Goal: Task Accomplishment & Management: Use online tool/utility

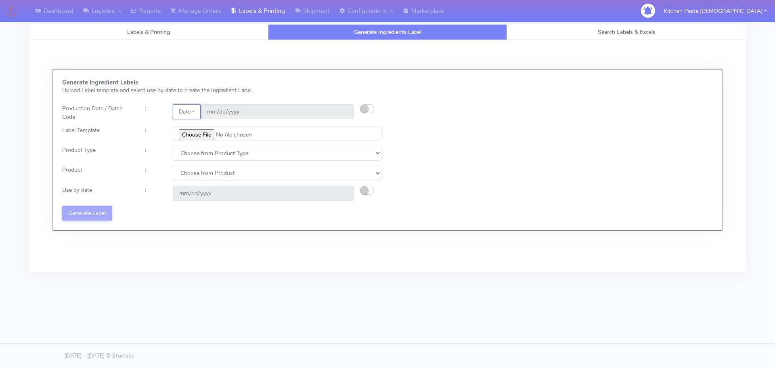
click at [183, 115] on button "Date" at bounding box center [187, 111] width 28 height 15
click at [365, 109] on small "button" at bounding box center [364, 108] width 8 height 8
click at [347, 113] on input "date" at bounding box center [276, 111] width 153 height 15
type input "[DATE]"
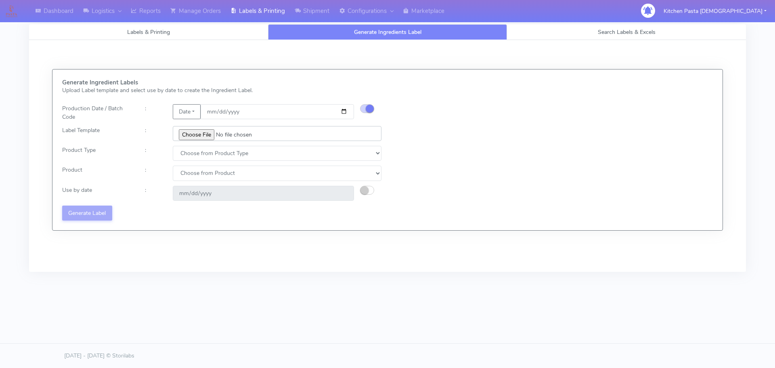
click at [194, 135] on input "file" at bounding box center [277, 133] width 209 height 15
type input "C:\fakepath\Pasta [DEMOGRAPHIC_DATA] Lobster crab and prawn ravioli dinner kit …"
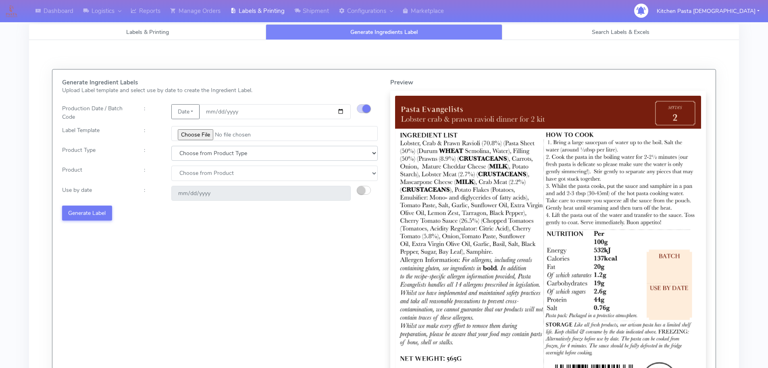
drag, startPoint x: 194, startPoint y: 147, endPoint x: 194, endPoint y: 159, distance: 11.3
click at [194, 147] on select "Choose from Product Type ECOM ERETAIL CIRCULAR CIRC_DESERTS LASAGNE" at bounding box center [274, 153] width 207 height 15
select select "1"
click at [171, 146] on select "Choose from Product Type ECOM ERETAIL CIRCULAR CIRC_DESERTS LASAGNE" at bounding box center [274, 153] width 207 height 15
drag, startPoint x: 199, startPoint y: 171, endPoint x: 200, endPoint y: 178, distance: 6.9
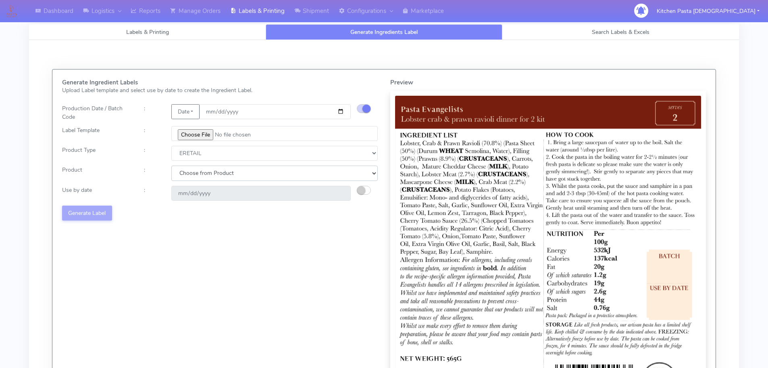
click at [199, 171] on select "Choose from Product PLAIN PASTA FILLED PASTA BUTTER (INTERNAL PRODUCTION) BUTTE…" at bounding box center [274, 172] width 207 height 15
select select "0"
click at [171, 165] on select "Choose from Product PLAIN PASTA FILLED PASTA BUTTER (INTERNAL PRODUCTION) BUTTE…" at bounding box center [274, 172] width 207 height 15
type input "[DATE]"
drag, startPoint x: 189, startPoint y: 173, endPoint x: 189, endPoint y: 180, distance: 6.9
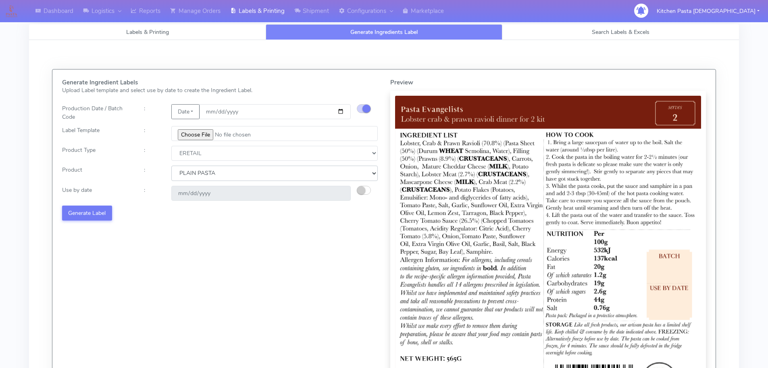
click at [189, 173] on select "Choose from Product PLAIN PASTA FILLED PASTA BUTTER (INTERNAL PRODUCTION) BUTTE…" at bounding box center [274, 172] width 207 height 15
select select "1"
click at [171, 165] on select "Choose from Product PLAIN PASTA FILLED PASTA BUTTER (INTERNAL PRODUCTION) BUTTE…" at bounding box center [274, 172] width 207 height 15
type input "[DATE]"
click at [98, 209] on button "Generate Label" at bounding box center [87, 212] width 50 height 15
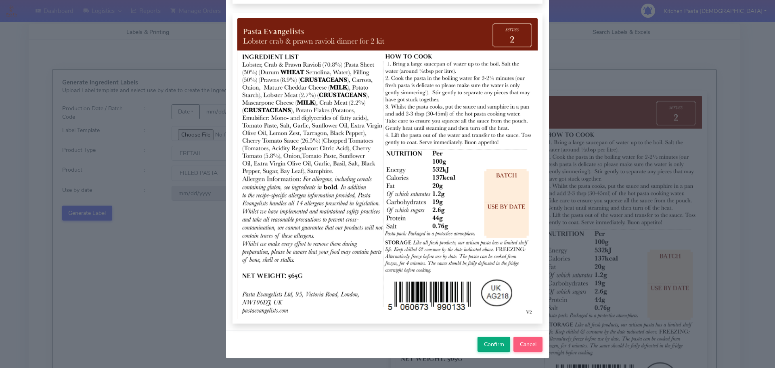
scroll to position [84, 0]
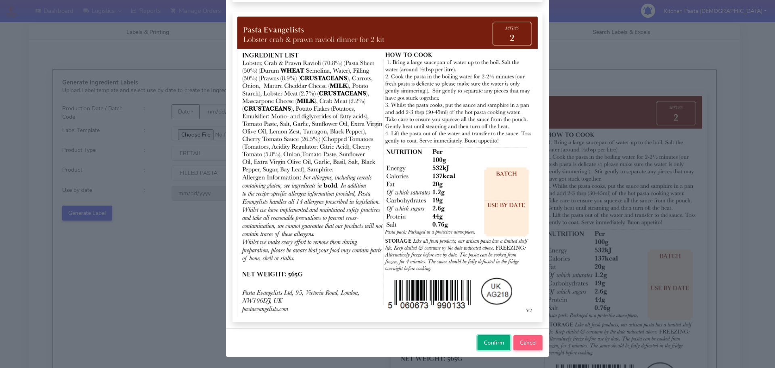
click at [487, 343] on span "Confirm" at bounding box center [494, 342] width 20 height 8
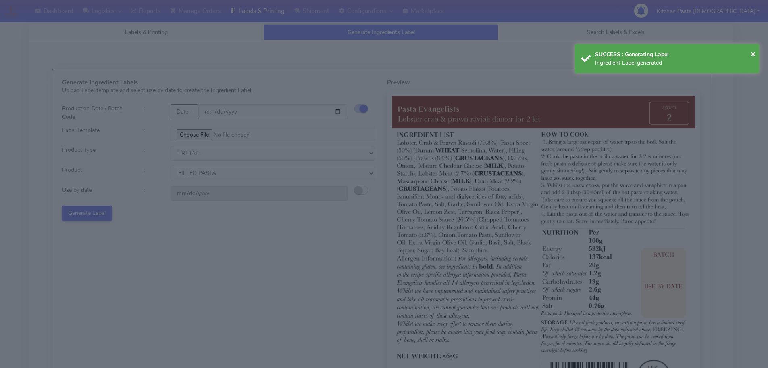
select select
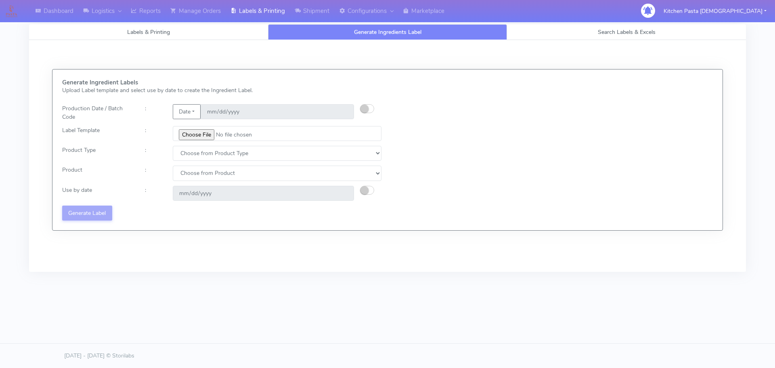
drag, startPoint x: 382, startPoint y: 112, endPoint x: 375, endPoint y: 111, distance: 6.6
click at [382, 112] on div at bounding box center [373, 112] width 27 height 17
click at [368, 111] on button "button" at bounding box center [367, 108] width 14 height 9
click at [342, 111] on input "date" at bounding box center [276, 111] width 153 height 15
type input "[DATE]"
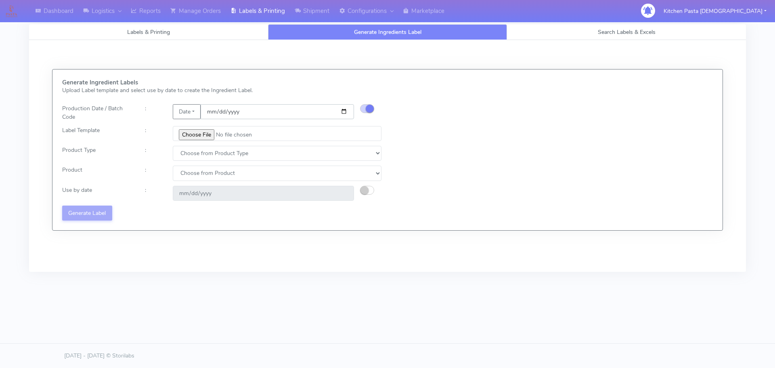
type input "[DATE]"
click at [207, 132] on input "file" at bounding box center [277, 133] width 209 height 15
type input "C:\fakepath\Pasta [DEMOGRAPHIC_DATA] spicy 'nduja mafaldine kit for 2 v5.jpg"
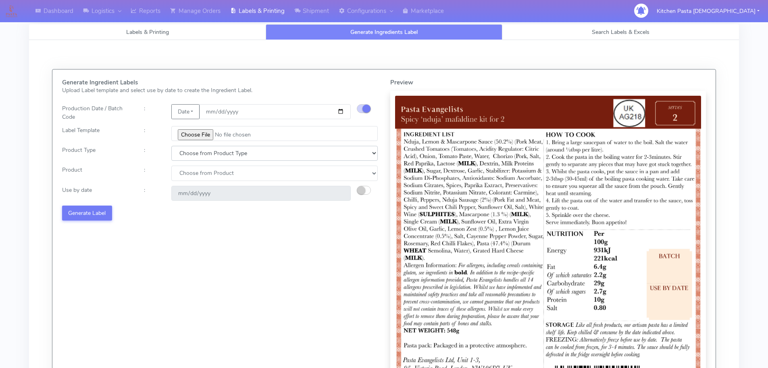
click at [197, 159] on select "Choose from Product Type ECOM ERETAIL CIRCULAR CIRC_DESERTS LASAGNE" at bounding box center [274, 153] width 207 height 15
select select "1"
click at [171, 146] on select "Choose from Product Type ECOM ERETAIL CIRCULAR CIRC_DESERTS LASAGNE" at bounding box center [274, 153] width 207 height 15
select select
drag, startPoint x: 189, startPoint y: 174, endPoint x: 191, endPoint y: 180, distance: 6.8
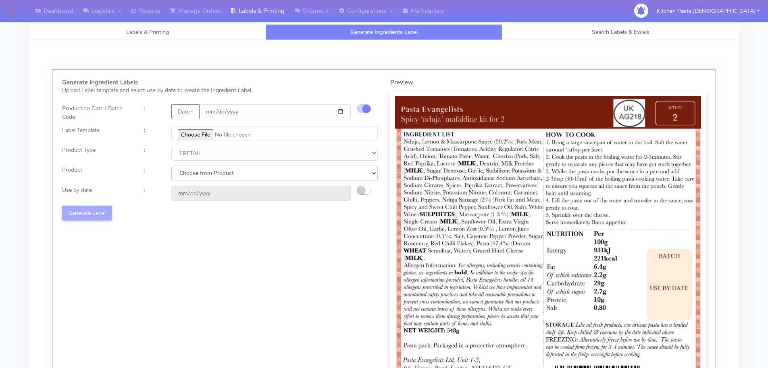
click at [189, 174] on select "Choose from Product PLAIN PASTA FILLED PASTA BUTTER (INTERNAL PRODUCTION) BUTTE…" at bounding box center [274, 172] width 207 height 15
select select "0"
click at [171, 165] on select "Choose from Product PLAIN PASTA FILLED PASTA BUTTER (INTERNAL PRODUCTION) BUTTE…" at bounding box center [274, 172] width 207 height 15
click at [365, 188] on small "button" at bounding box center [361, 190] width 8 height 8
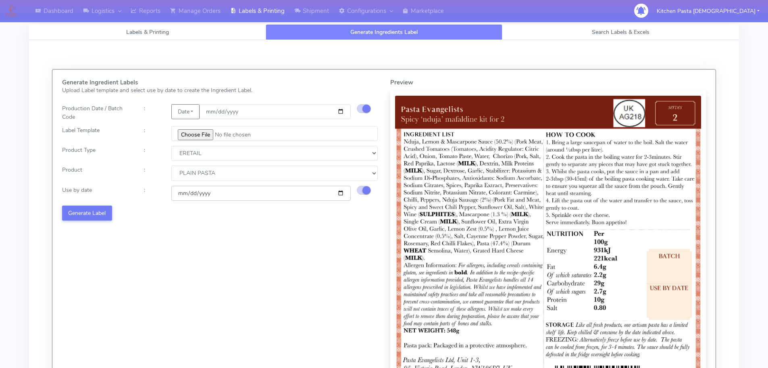
click at [341, 194] on input "[DATE]" at bounding box center [261, 193] width 180 height 15
type input "[DATE]"
click at [80, 213] on button "Generate Label" at bounding box center [87, 212] width 50 height 15
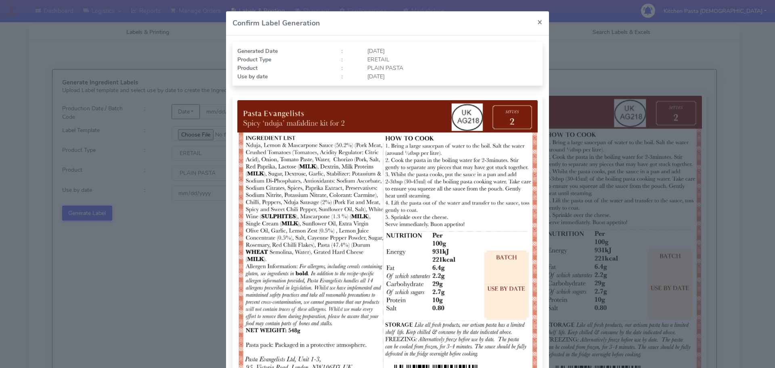
scroll to position [81, 0]
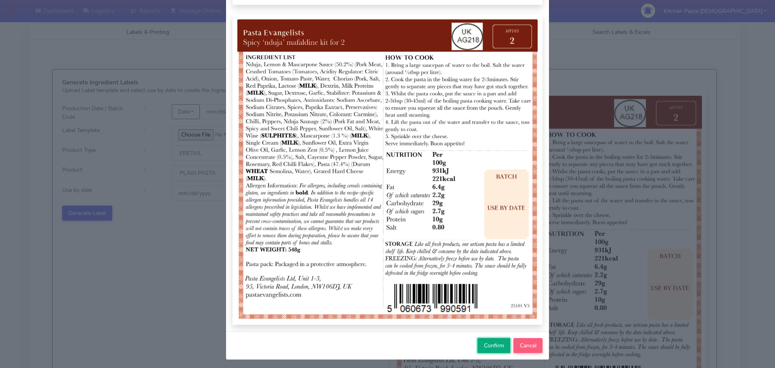
click at [492, 348] on span "Confirm" at bounding box center [494, 345] width 20 height 8
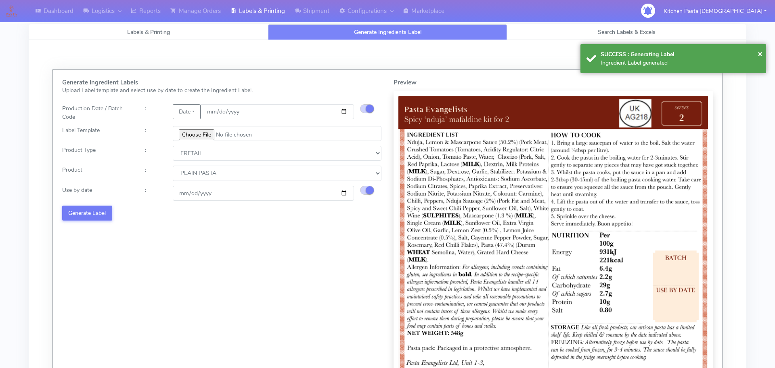
select select
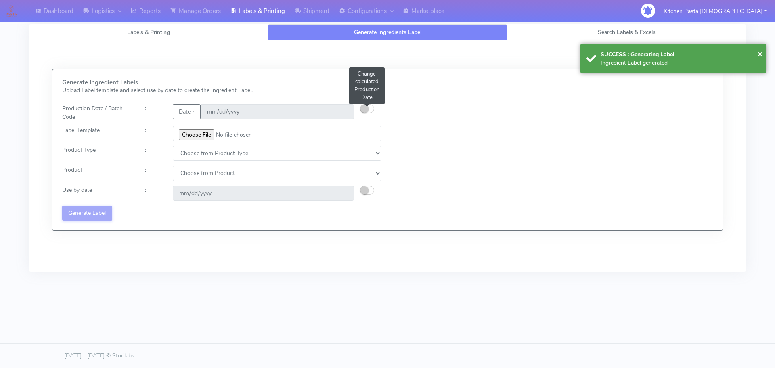
drag, startPoint x: 366, startPoint y: 109, endPoint x: 416, endPoint y: 44, distance: 82.1
click at [366, 109] on small "button" at bounding box center [364, 108] width 8 height 8
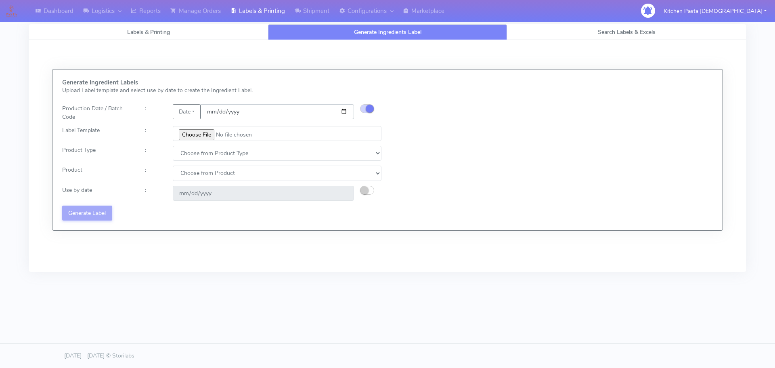
click at [344, 110] on input "date" at bounding box center [276, 111] width 153 height 15
type input "[DATE]"
click at [203, 137] on input "file" at bounding box center [277, 133] width 209 height 15
type input "C:\fakepath\Pasta Evangelists Carbonara Spaghetti dinner kit for 2 v4.jpg"
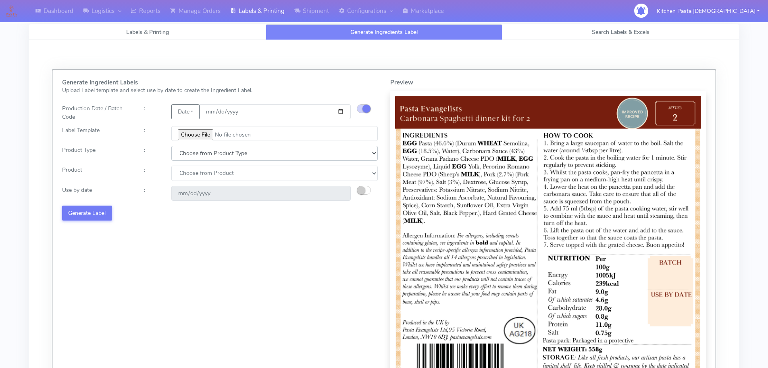
drag, startPoint x: 189, startPoint y: 146, endPoint x: 189, endPoint y: 160, distance: 13.7
click at [189, 148] on select "Choose from Product Type ECOM ERETAIL CIRCULAR CIRC_DESERTS LASAGNE" at bounding box center [274, 153] width 207 height 15
select select "1"
click at [171, 146] on select "Choose from Product Type ECOM ERETAIL CIRCULAR CIRC_DESERTS LASAGNE" at bounding box center [274, 153] width 207 height 15
select select
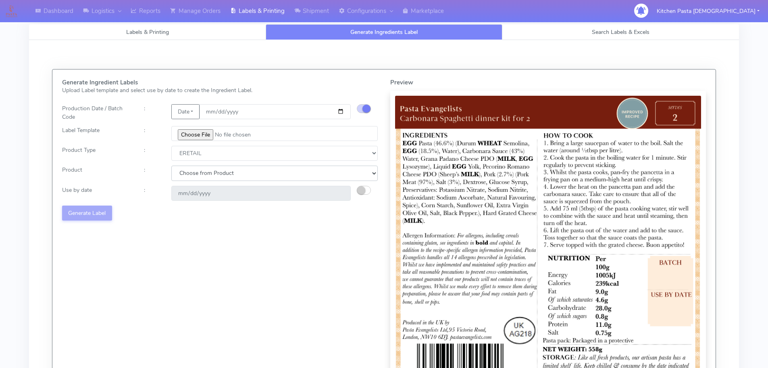
click at [190, 178] on select "Choose from Product PLAIN PASTA FILLED PASTA BUTTER (INTERNAL PRODUCTION) BUTTE…" at bounding box center [274, 172] width 207 height 15
select select "0"
click at [171, 165] on select "Choose from Product PLAIN PASTA FILLED PASTA BUTTER (INTERNAL PRODUCTION) BUTTE…" at bounding box center [274, 172] width 207 height 15
click at [362, 192] on small "button" at bounding box center [361, 190] width 8 height 8
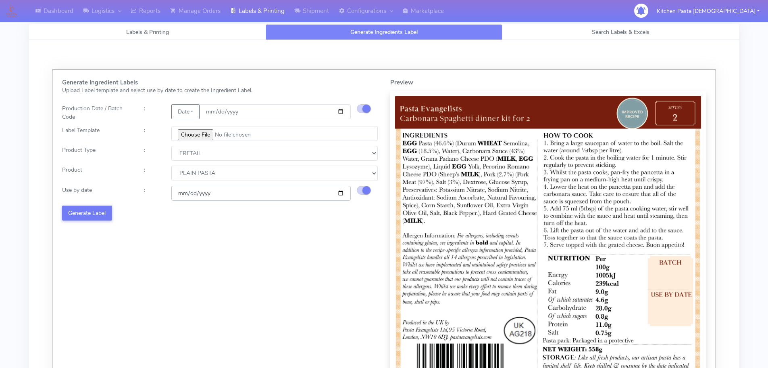
click at [341, 190] on input "[DATE]" at bounding box center [261, 193] width 180 height 15
type input "[DATE]"
click at [96, 215] on button "Generate Label" at bounding box center [87, 212] width 50 height 15
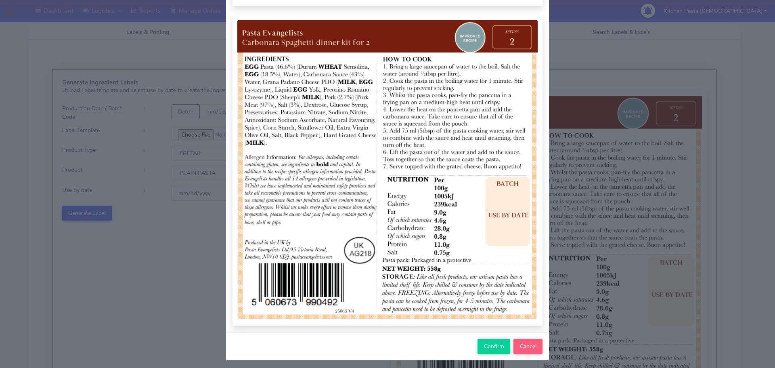
scroll to position [84, 0]
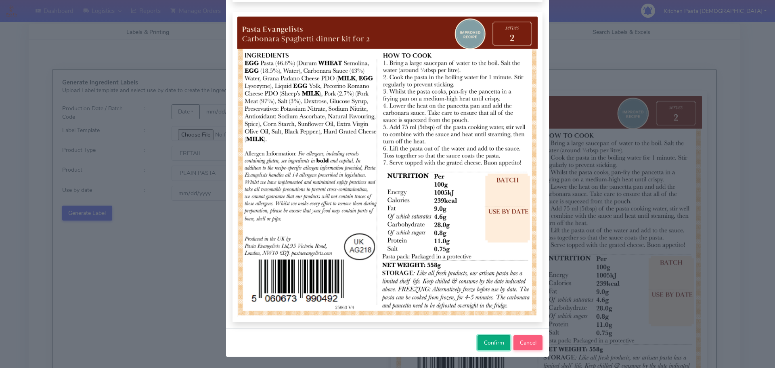
click at [493, 340] on span "Confirm" at bounding box center [494, 342] width 20 height 8
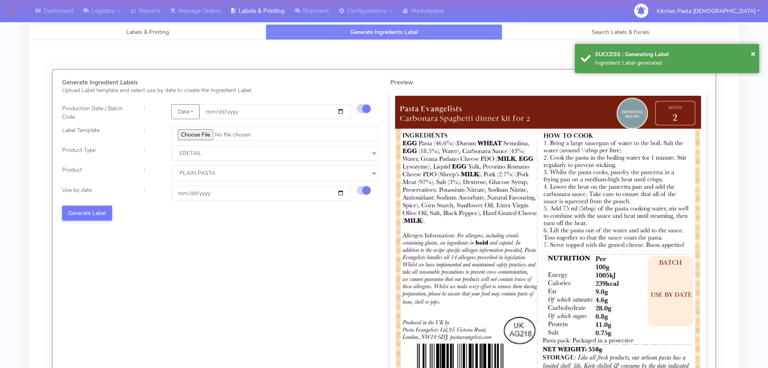
select select
